Goal: Transaction & Acquisition: Book appointment/travel/reservation

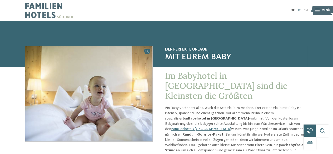
click at [300, 10] on link "IT" at bounding box center [299, 10] width 3 height 3
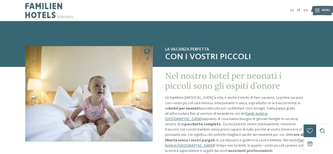
click at [320, 12] on img at bounding box center [322, 11] width 23 height 12
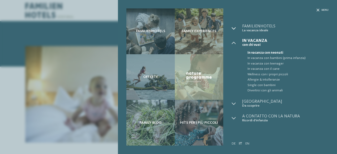
click at [236, 27] on div at bounding box center [237, 28] width 11 height 8
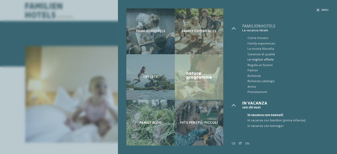
click at [270, 59] on span "Le migliori offerte" at bounding box center [288, 59] width 81 height 5
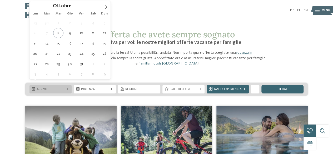
click at [61, 87] on span "Arrivo" at bounding box center [50, 89] width 27 height 4
type div "[DATE]"
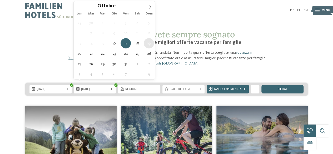
type div "[DATE]"
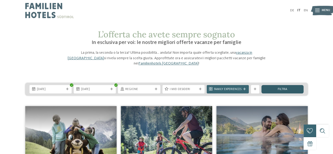
click at [282, 88] on span "filtra" at bounding box center [282, 89] width 9 height 3
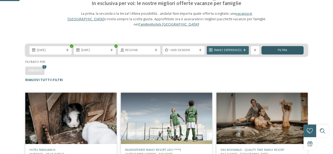
scroll to position [16, 0]
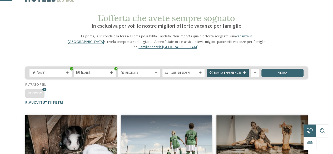
click at [234, 71] on span "Family Experiences" at bounding box center [227, 73] width 27 height 4
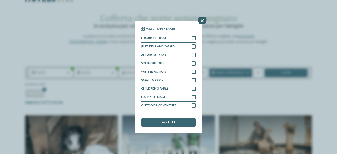
click at [204, 19] on icon at bounding box center [202, 20] width 9 height 7
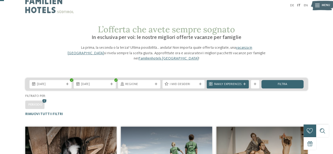
scroll to position [0, 0]
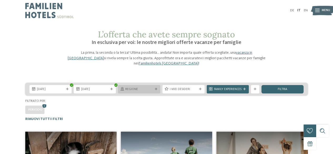
click at [155, 85] on div "Regione" at bounding box center [139, 89] width 42 height 8
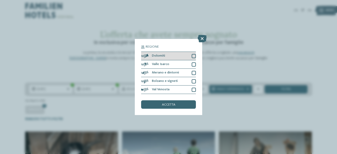
click at [194, 55] on div at bounding box center [194, 56] width 4 height 4
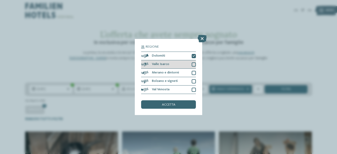
click at [193, 64] on div at bounding box center [194, 64] width 4 height 4
click at [194, 72] on div at bounding box center [194, 73] width 4 height 4
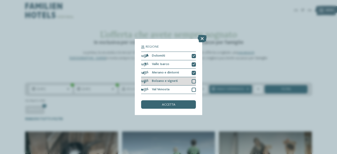
click at [194, 80] on div at bounding box center [194, 81] width 4 height 4
click at [194, 88] on div at bounding box center [194, 90] width 4 height 4
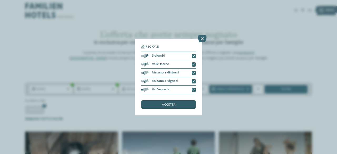
click at [187, 105] on div "accetta" at bounding box center [168, 104] width 55 height 8
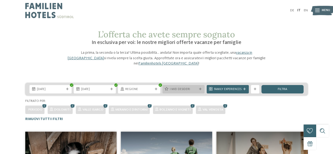
click at [202, 88] on div at bounding box center [200, 89] width 4 height 3
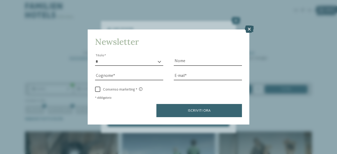
click at [250, 28] on icon at bounding box center [249, 29] width 9 height 7
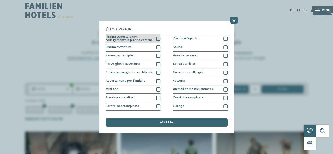
click at [156, 38] on div at bounding box center [158, 39] width 4 height 4
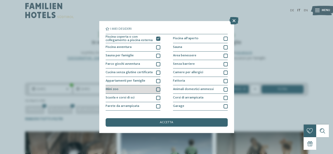
click at [157, 89] on div at bounding box center [158, 89] width 4 height 4
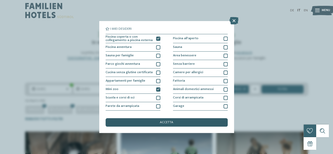
click at [175, 122] on div "accetta" at bounding box center [167, 122] width 122 height 8
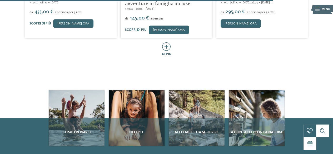
scroll to position [290, 0]
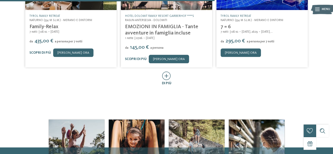
click at [167, 72] on icon at bounding box center [166, 76] width 9 height 8
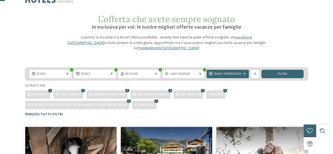
scroll to position [1, 0]
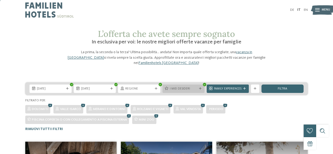
click at [198, 86] on div "I miei desideri" at bounding box center [184, 88] width 30 height 4
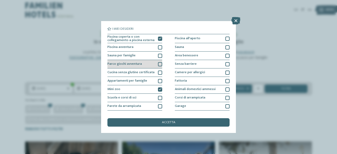
click at [158, 63] on div at bounding box center [160, 64] width 4 height 4
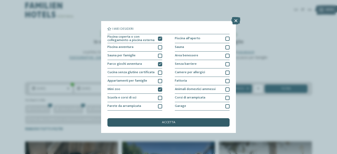
click at [175, 121] on span "accetta" at bounding box center [168, 122] width 13 height 3
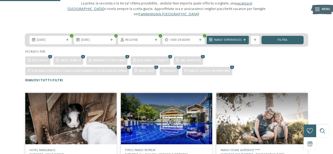
scroll to position [27, 0]
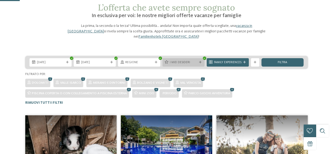
click at [177, 61] on span "I miei desideri" at bounding box center [183, 63] width 27 height 4
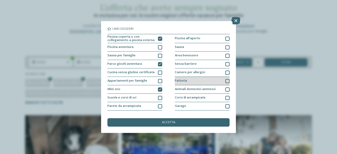
click at [197, 80] on div "Fattoria" at bounding box center [202, 81] width 55 height 8
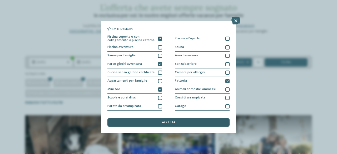
click at [185, 122] on div "accetta" at bounding box center [168, 122] width 122 height 8
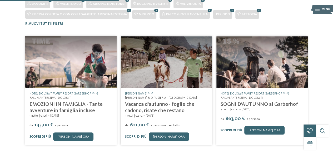
scroll to position [132, 0]
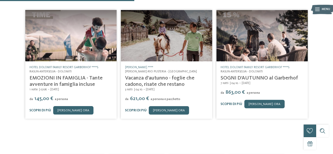
drag, startPoint x: 27, startPoint y: 61, endPoint x: 89, endPoint y: 61, distance: 61.4
click at [89, 61] on div "Hotel Dolomit Family Resort Garberhof ****S Rasun-Anterselva - Dolomiti EMOZION…" at bounding box center [70, 89] width 91 height 57
copy link "[GEOGRAPHIC_DATA]"
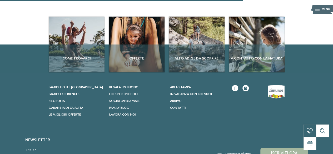
scroll to position [238, 0]
